Goal: Use online tool/utility: Utilize a website feature to perform a specific function

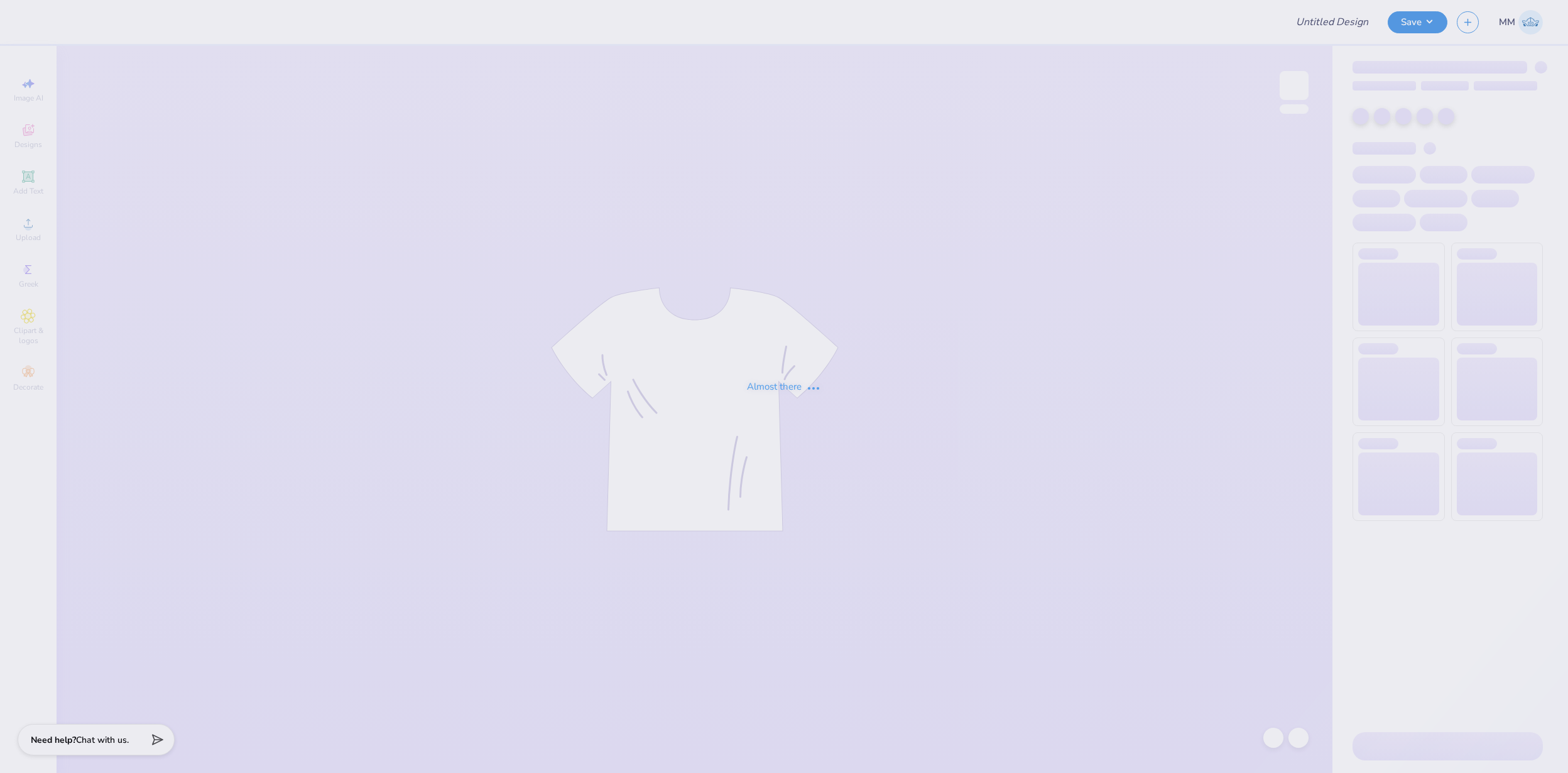
type input "FPS239563"
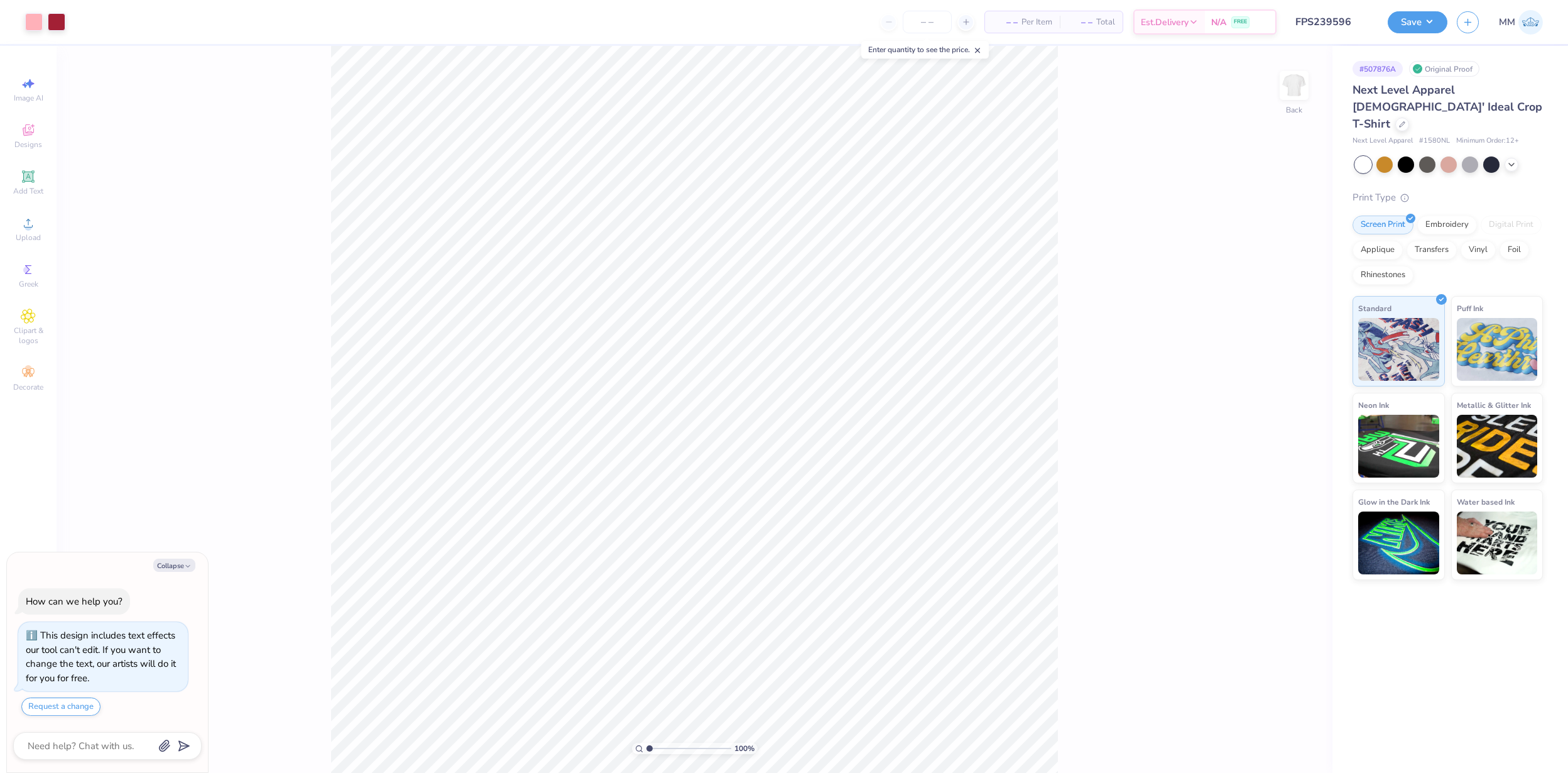
type textarea "x"
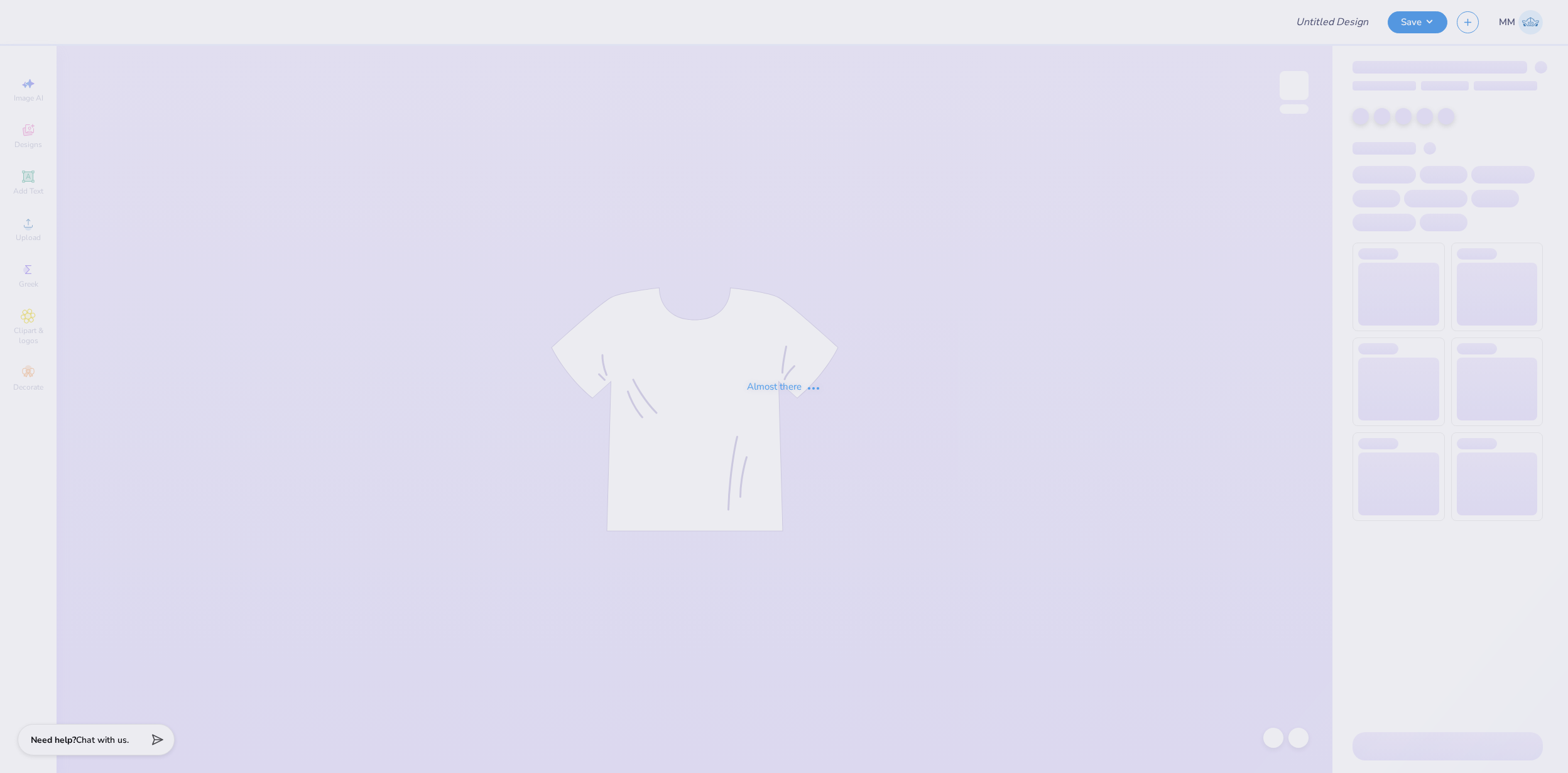
type input "FPS239596"
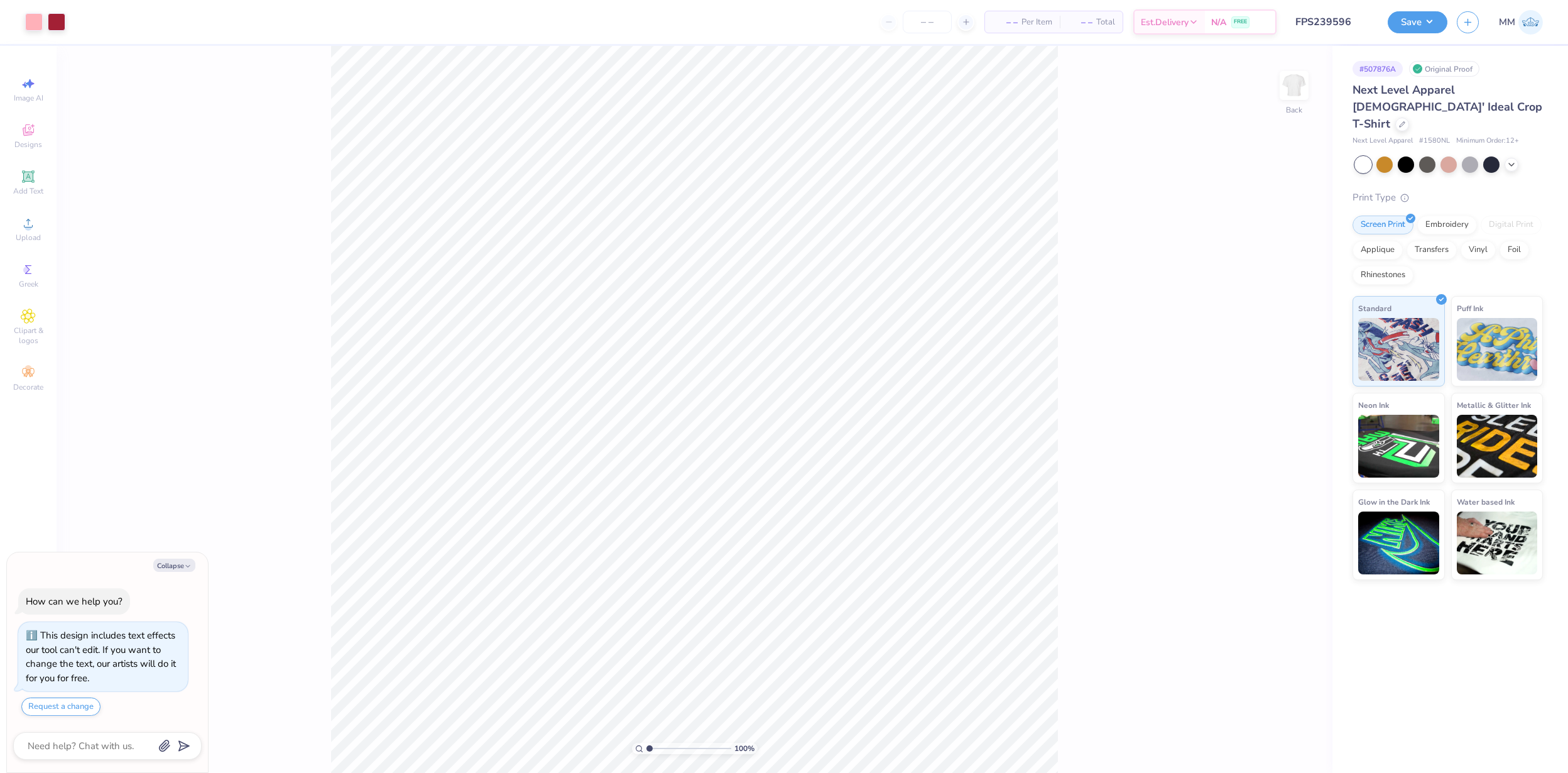
type textarea "x"
